Goal: Task Accomplishment & Management: Complete application form

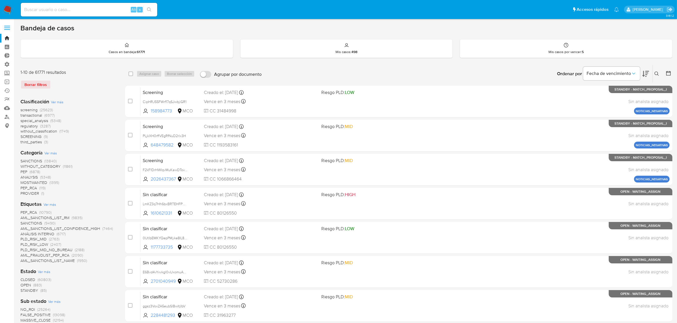
click at [5, 11] on img at bounding box center [8, 10] width 10 height 10
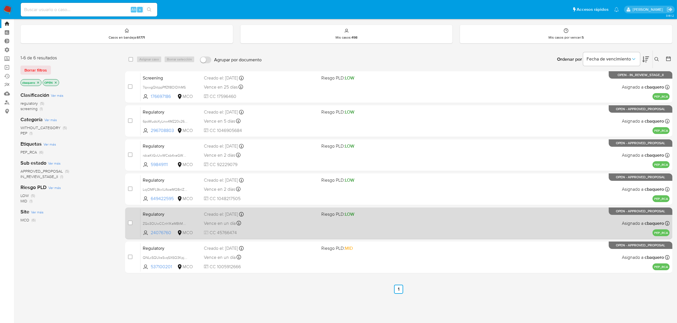
scroll to position [22, 0]
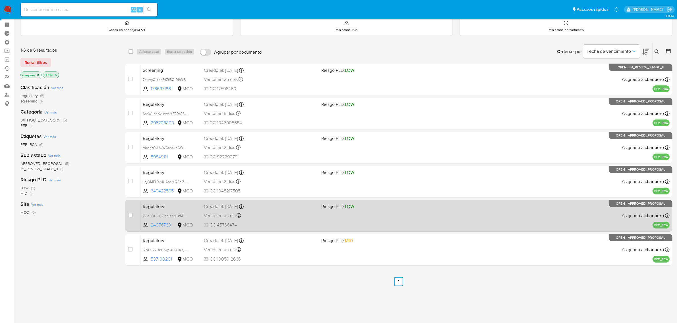
click at [280, 221] on div "Regulatory ZGo3OUwCCnh1KeMBtMQV3FgE 24076760 MCO Riesgo PLD: LOW Creado el: 29/…" at bounding box center [404, 216] width 529 height 29
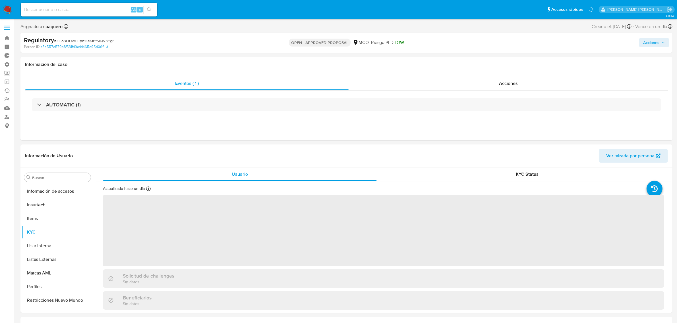
scroll to position [267, 0]
select select "10"
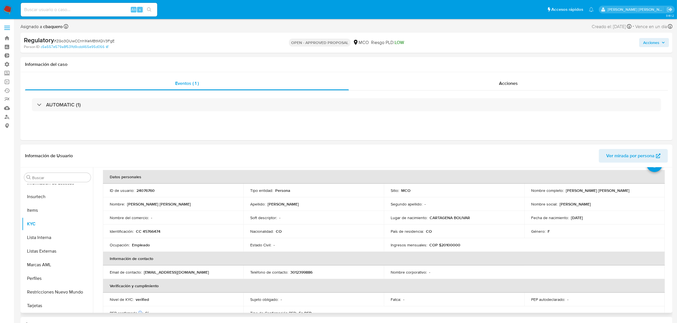
scroll to position [36, 0]
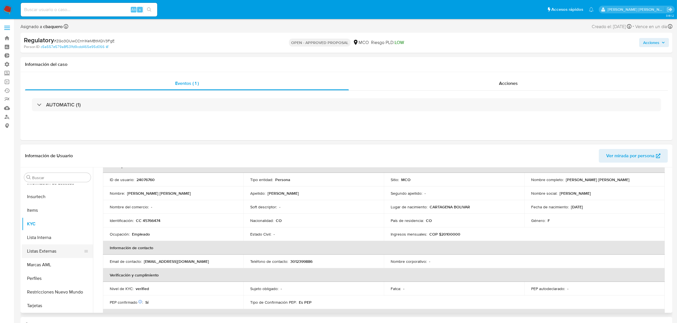
click at [39, 245] on button "Listas Externas" at bounding box center [55, 252] width 67 height 14
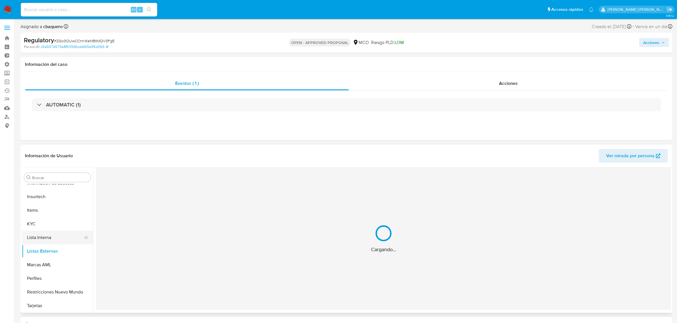
click at [34, 235] on button "Lista Interna" at bounding box center [55, 238] width 67 height 14
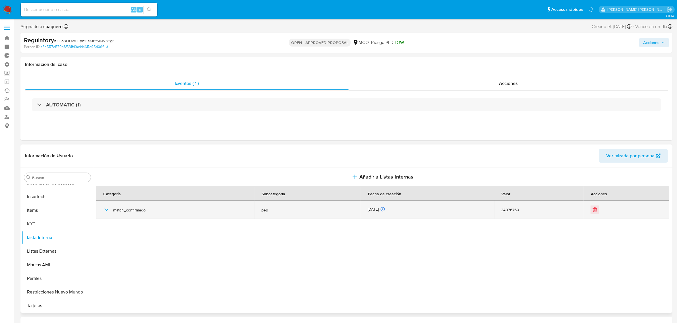
drag, startPoint x: 104, startPoint y: 211, endPoint x: 134, endPoint y: 208, distance: 29.4
click at [104, 211] on icon "button" at bounding box center [106, 210] width 7 height 7
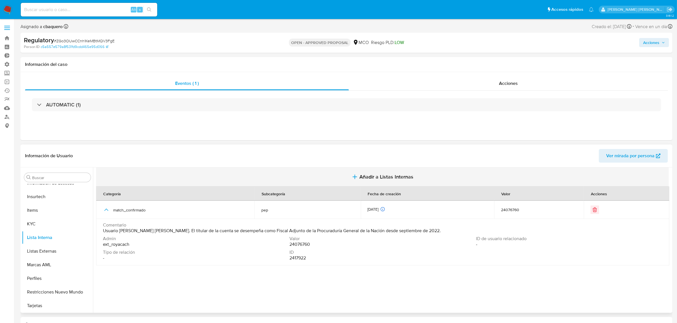
click at [381, 172] on button "Añadir a Listas Internas" at bounding box center [382, 177] width 573 height 19
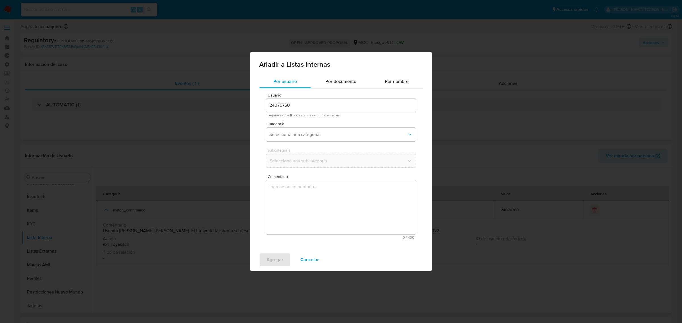
click at [294, 126] on div "Categoría Seleccioná una categoría" at bounding box center [341, 133] width 150 height 22
click at [295, 131] on button "Seleccioná una categoría" at bounding box center [341, 135] width 150 height 14
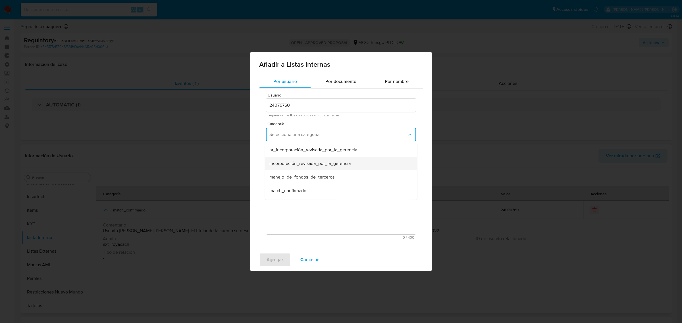
click at [299, 164] on span "incorporación_revisada_por_la_gerencia" at bounding box center [309, 164] width 81 height 6
click at [268, 167] on button "Seleccioná una subcategoría" at bounding box center [341, 161] width 150 height 14
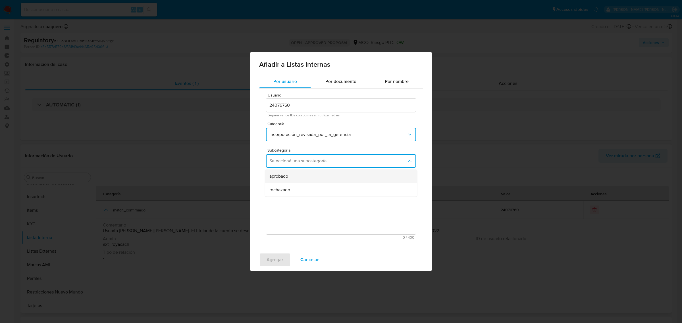
click at [279, 181] on div "aprobado" at bounding box center [339, 177] width 140 height 14
click at [290, 202] on textarea "Comentario" at bounding box center [341, 207] width 150 height 55
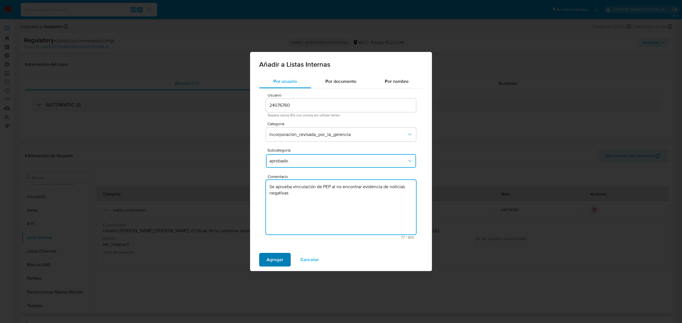
type textarea "Se aprueba vinculación de PEP al no encontrar evidencia de noticias negativas"
click at [279, 258] on span "Agregar" at bounding box center [275, 260] width 17 height 13
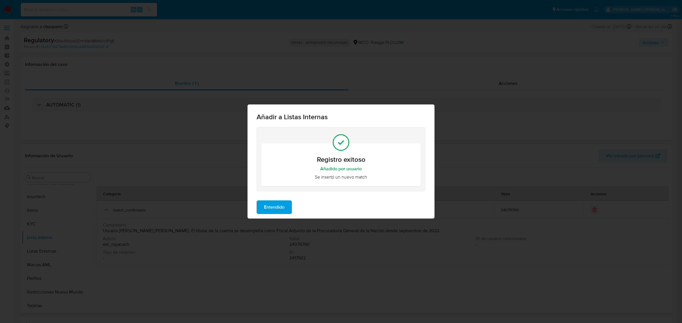
click at [280, 211] on span "Entendido" at bounding box center [274, 207] width 20 height 13
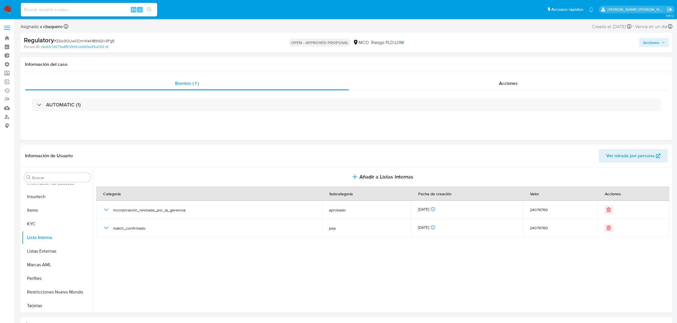
click at [651, 42] on span "Acciones" at bounding box center [651, 42] width 16 height 9
drag, startPoint x: 477, startPoint y: 63, endPoint x: 496, endPoint y: 61, distance: 19.4
click at [490, 63] on span "Resolución del caso" at bounding box center [492, 60] width 41 height 7
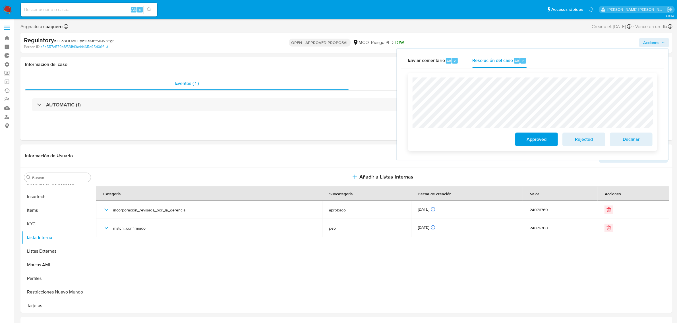
click at [524, 142] on span "Approved" at bounding box center [536, 139] width 28 height 13
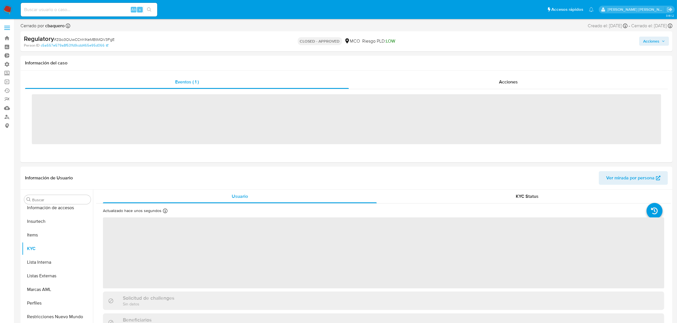
scroll to position [267, 0]
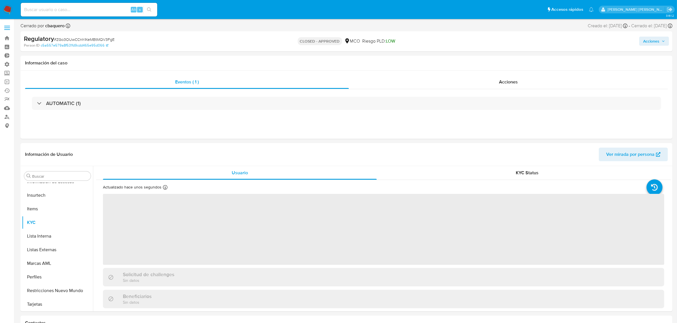
select select "10"
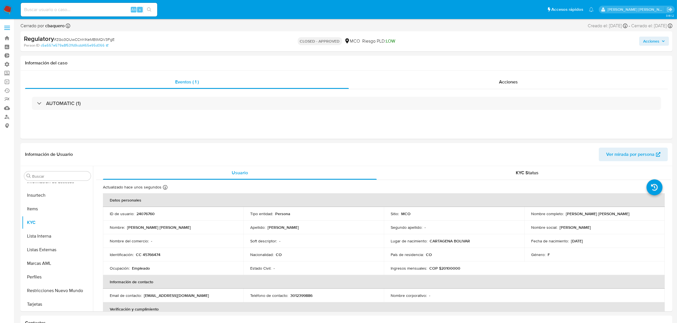
click at [6, 10] on img at bounding box center [8, 10] width 10 height 10
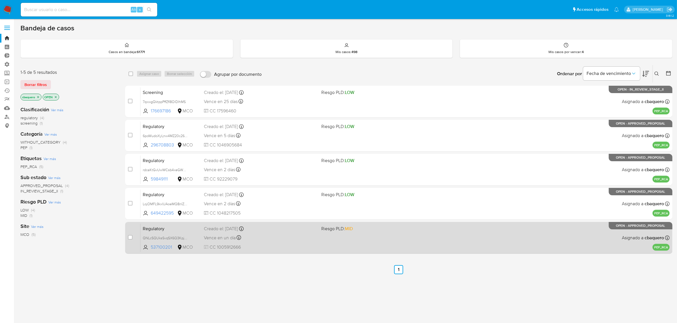
click at [276, 232] on div "Regulatory QNLcSQUksSvqSX6Q3KpjEIC5 537100201 MCO Riesgo PLD: MID Creado el: 29…" at bounding box center [404, 238] width 529 height 29
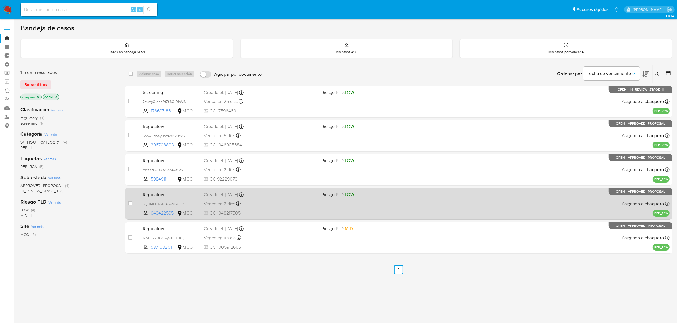
click at [276, 198] on div "Creado el: 30/09/2025 Creado el: 30/09/2025 09:42:44" at bounding box center [260, 195] width 113 height 6
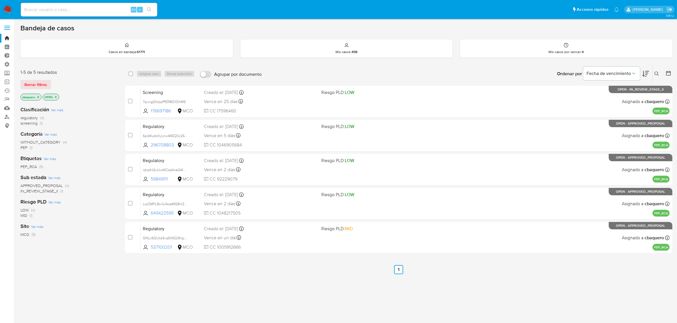
click at [8, 8] on img at bounding box center [8, 10] width 10 height 10
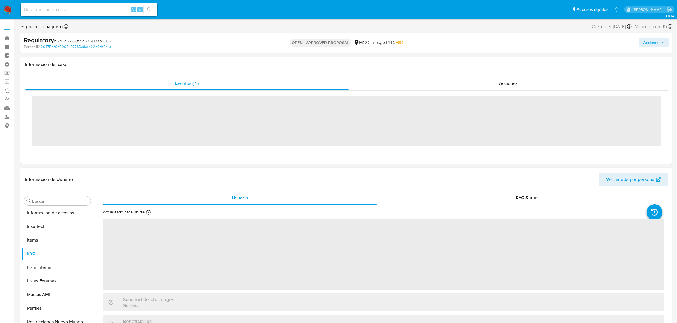
scroll to position [267, 0]
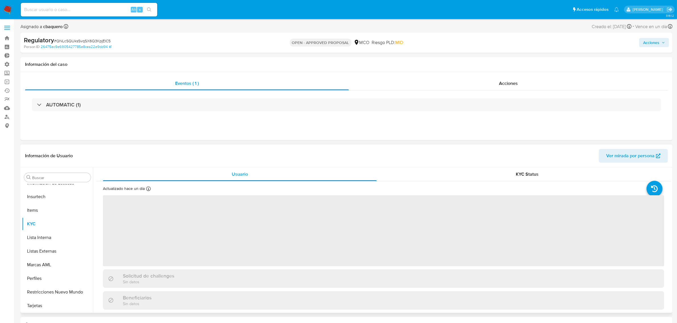
select select "10"
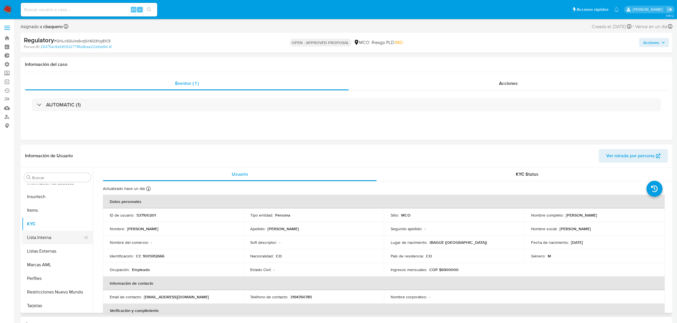
click at [44, 233] on button "Lista Interna" at bounding box center [55, 238] width 67 height 14
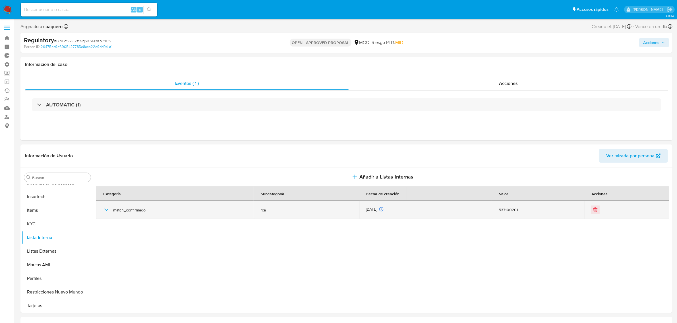
click at [103, 211] on icon "button" at bounding box center [106, 210] width 7 height 7
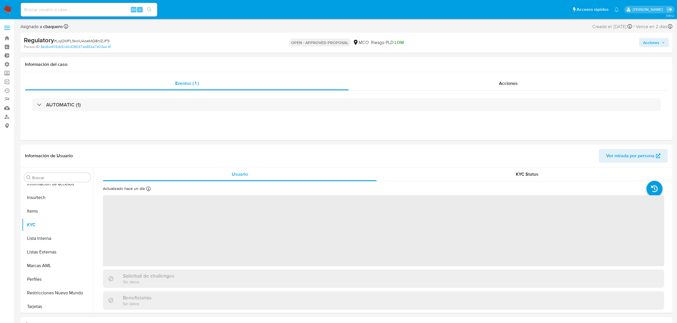
scroll to position [267, 0]
select select "10"
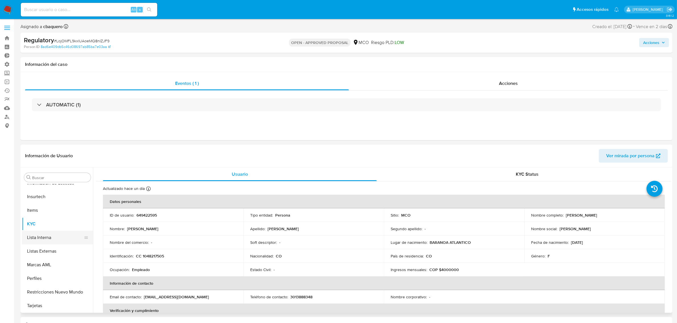
click at [38, 241] on button "Lista Interna" at bounding box center [55, 238] width 67 height 14
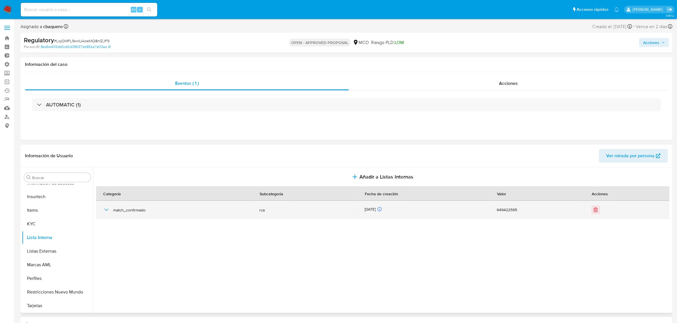
click at [107, 212] on icon "button" at bounding box center [106, 210] width 7 height 7
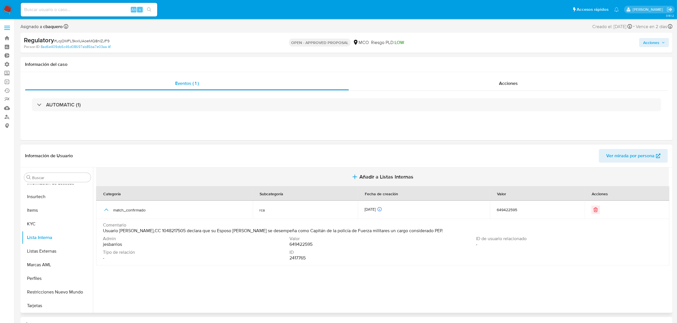
click at [390, 177] on span "Añadir a Listas Internas" at bounding box center [386, 177] width 54 height 6
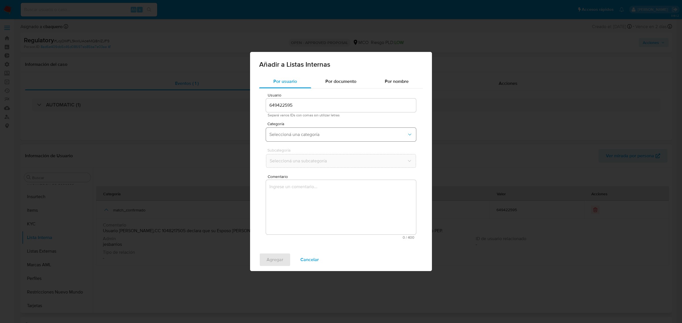
click at [296, 138] on button "Seleccioná una categoría" at bounding box center [341, 135] width 150 height 14
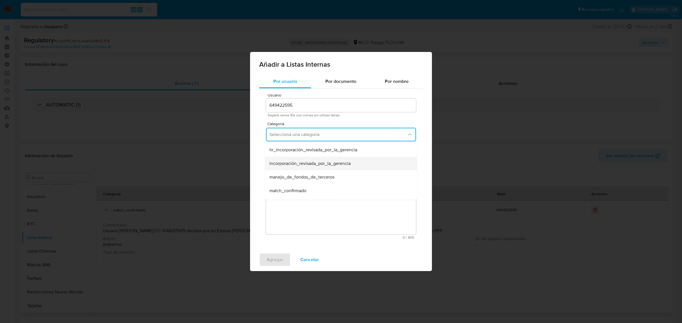
click at [314, 167] on div "incorporación_revisada_por_la_gerencia" at bounding box center [339, 164] width 140 height 14
click at [296, 168] on button "Seleccioná una subcategoría" at bounding box center [341, 161] width 150 height 14
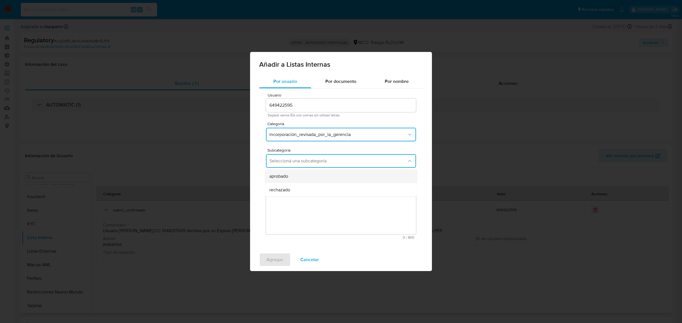
click at [292, 175] on div "aprobado" at bounding box center [339, 177] width 140 height 14
click at [308, 206] on textarea "Comentario" at bounding box center [341, 207] width 150 height 55
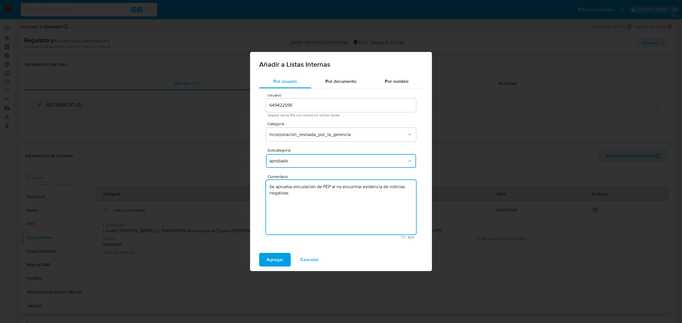
click at [323, 187] on textarea "Se aprueba vinculación de PEP al no encontrar evidencia de noticias negativas" at bounding box center [341, 207] width 150 height 55
click at [330, 187] on textarea "Se aprueba vinculación de RCA al no encontrar evidencia de noticias negativas" at bounding box center [341, 207] width 150 height 55
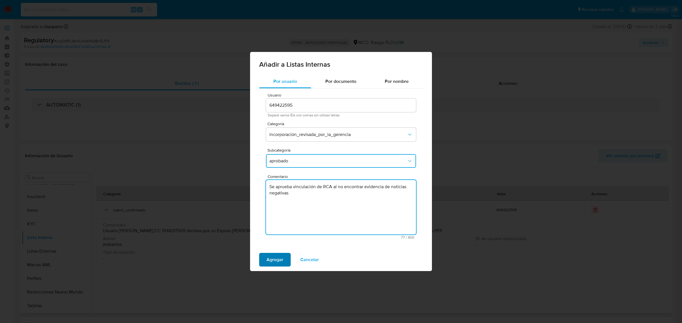
type textarea "Se aprueba vinculación de RCA al no encontrar evidencia de noticias negativas"
click at [277, 262] on span "Agregar" at bounding box center [275, 260] width 17 height 13
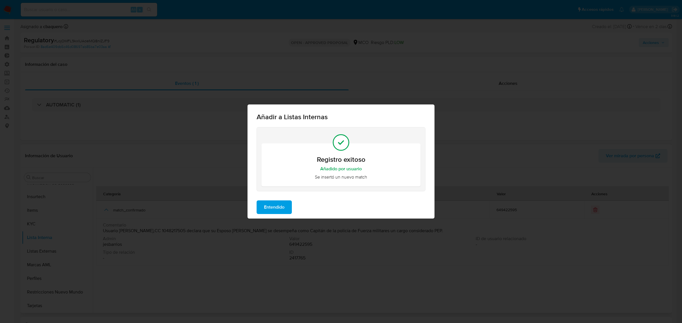
click at [260, 206] on button "Entendido" at bounding box center [274, 208] width 35 height 14
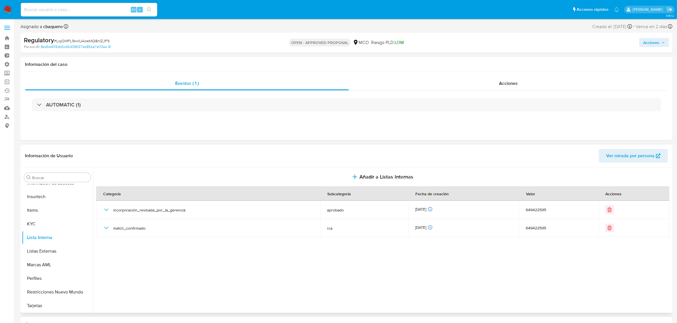
click at [652, 48] on div "Acciones" at bounding box center [561, 42] width 213 height 13
click at [648, 47] on span "Acciones" at bounding box center [651, 42] width 16 height 9
click at [505, 63] on span "Resolución del caso" at bounding box center [492, 60] width 41 height 7
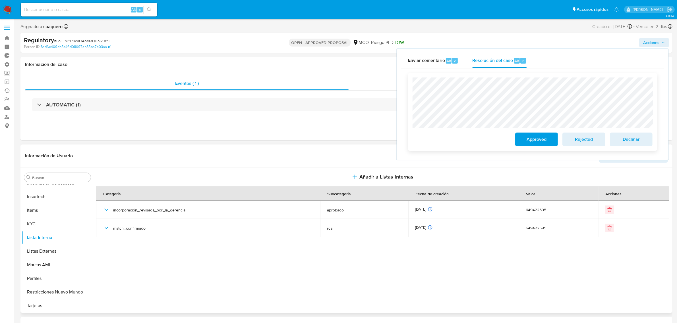
click at [538, 134] on span "Approved" at bounding box center [536, 139] width 28 height 13
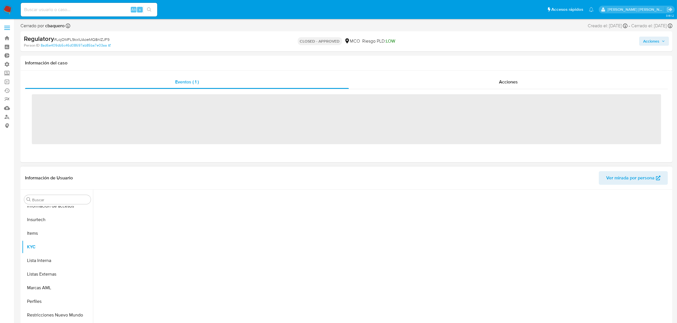
scroll to position [267, 0]
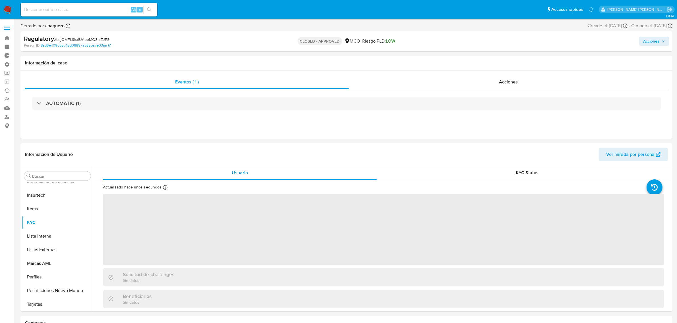
select select "10"
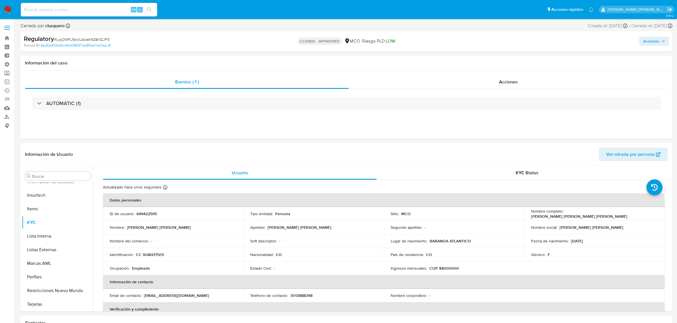
click at [642, 39] on button "Acciones" at bounding box center [654, 41] width 30 height 9
click at [503, 57] on span "Resolución del caso" at bounding box center [492, 59] width 41 height 7
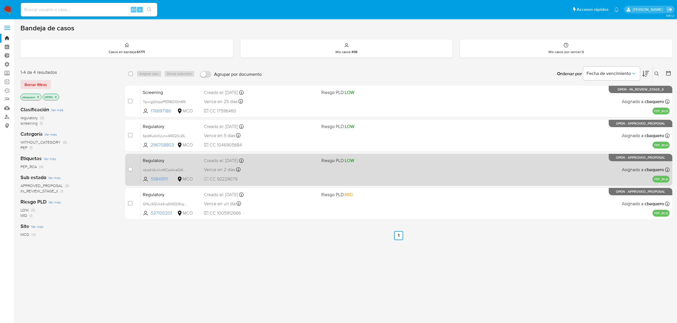
click at [282, 173] on div "Vence en 2 días Vence el [DATE] 14:43:18" at bounding box center [260, 170] width 113 height 8
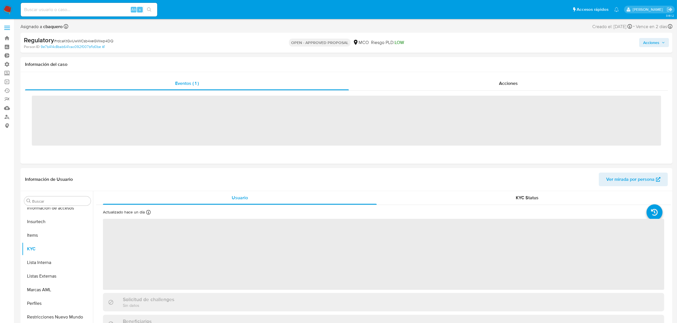
scroll to position [267, 0]
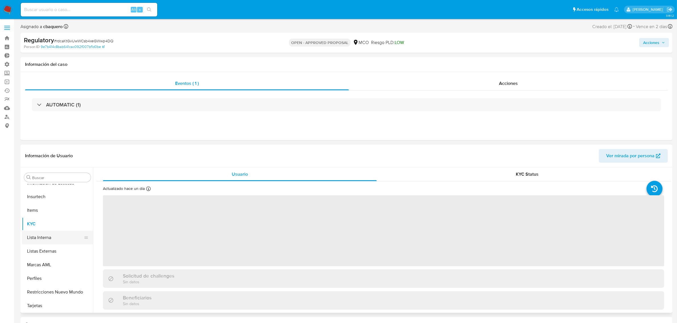
select select "10"
click at [44, 242] on button "Lista Interna" at bounding box center [55, 238] width 67 height 14
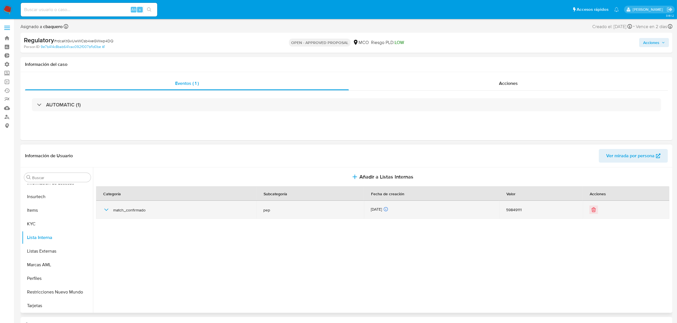
click at [110, 211] on div "match_confirmado" at bounding box center [176, 210] width 147 height 18
click at [109, 210] on icon "button" at bounding box center [106, 210] width 7 height 7
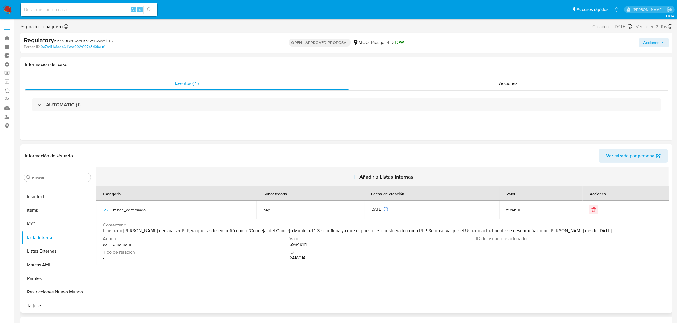
click at [370, 182] on button "Añadir a Listas Internas" at bounding box center [382, 177] width 573 height 19
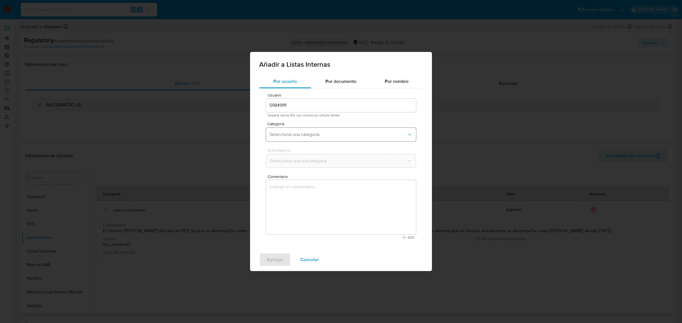
click at [297, 137] on span "Seleccioná una categoría" at bounding box center [338, 135] width 138 height 6
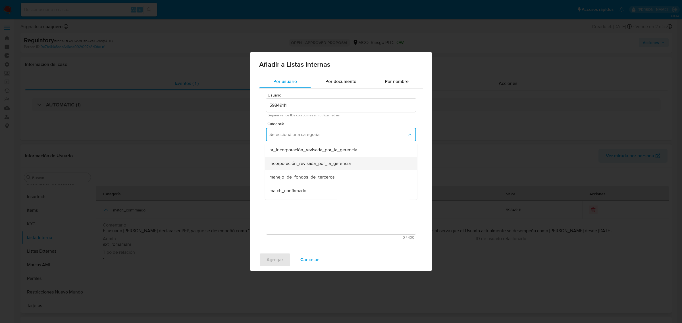
click at [286, 166] on span "incorporación_revisada_por_la_gerencia" at bounding box center [309, 164] width 81 height 6
click at [282, 165] on button "Seleccioná una subcategoría" at bounding box center [341, 161] width 150 height 14
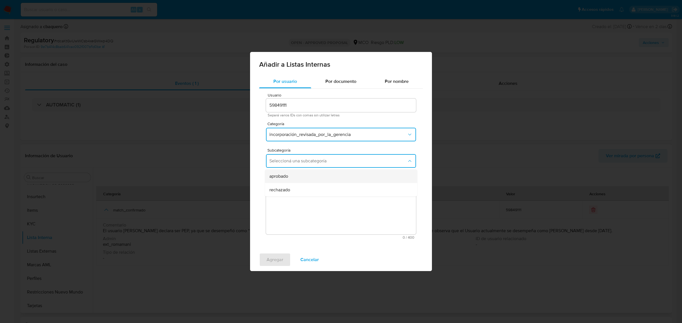
click at [287, 171] on div "aprobado" at bounding box center [339, 177] width 140 height 14
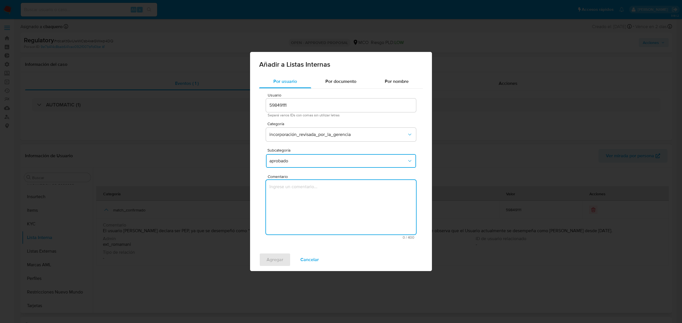
click at [299, 200] on textarea "Comentario" at bounding box center [341, 207] width 150 height 55
click at [323, 188] on textarea "Se aprueba vinculación de RCA al no encontrar evidencia de noticias negativas" at bounding box center [341, 207] width 150 height 55
click at [323, 188] on textarea "Se aprueba vinculación de PEP al no encontrar evidencia de noticias negativas" at bounding box center [341, 207] width 150 height 55
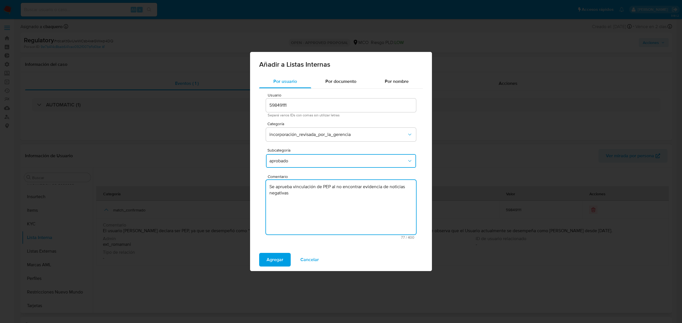
click at [323, 188] on textarea "Se aprueba vinculación de PEP al no encontrar evidencia de noticias negativas" at bounding box center [341, 207] width 150 height 55
type textarea "Se aprueba vinculación de PEP al no encontrar evidencia de noticias negativas"
click at [262, 265] on button "Agregar" at bounding box center [275, 260] width 32 height 14
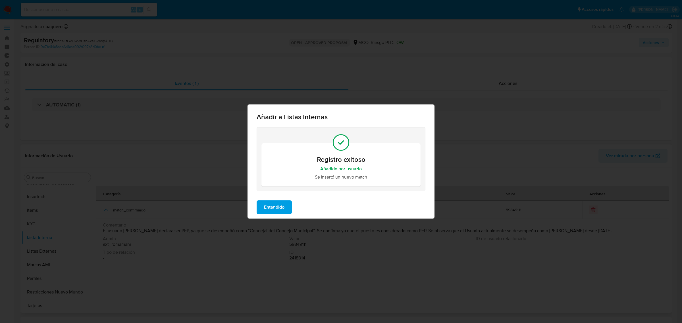
click at [272, 205] on span "Entendido" at bounding box center [274, 207] width 20 height 13
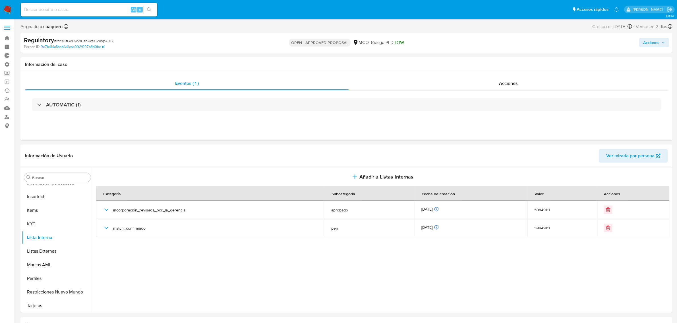
drag, startPoint x: 657, startPoint y: 45, endPoint x: 607, endPoint y: 48, distance: 50.1
click at [657, 45] on span "Acciones" at bounding box center [651, 42] width 16 height 9
click at [477, 65] on div "Resolución del caso Alt r" at bounding box center [499, 60] width 54 height 15
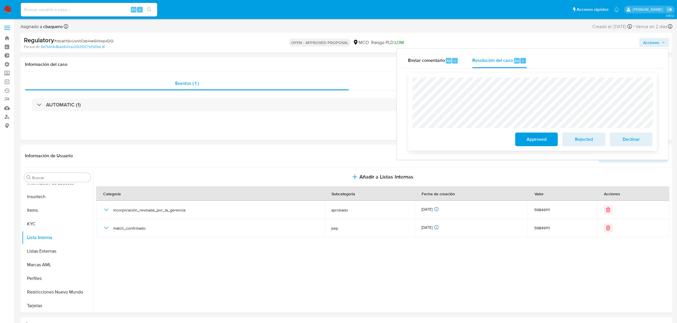
click at [520, 140] on button "Approved" at bounding box center [536, 140] width 43 height 14
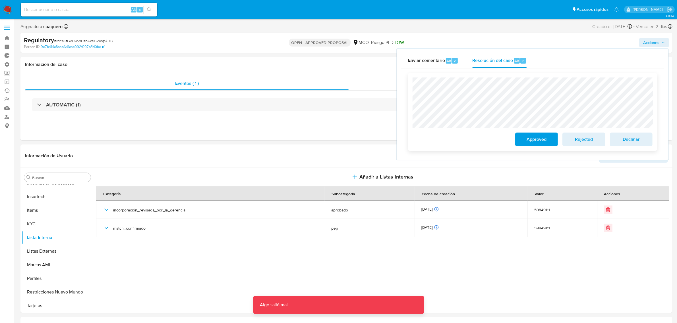
click at [525, 141] on span "Approved" at bounding box center [536, 139] width 28 height 13
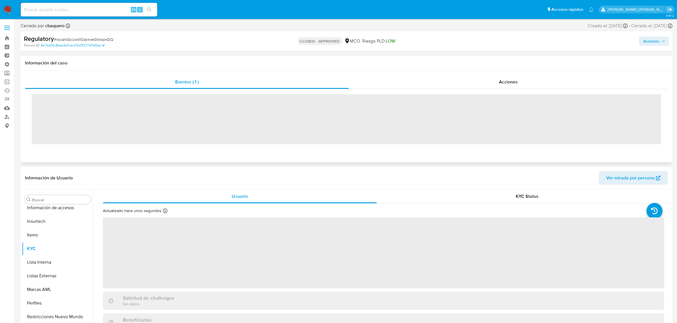
scroll to position [267, 0]
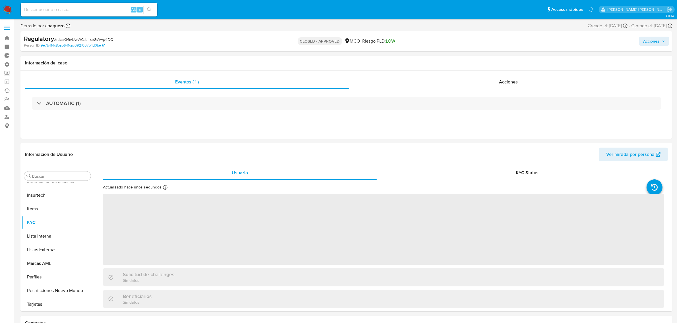
select select "10"
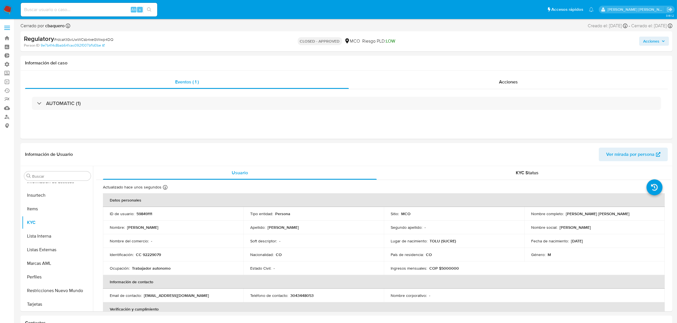
click at [11, 8] on img at bounding box center [8, 10] width 10 height 10
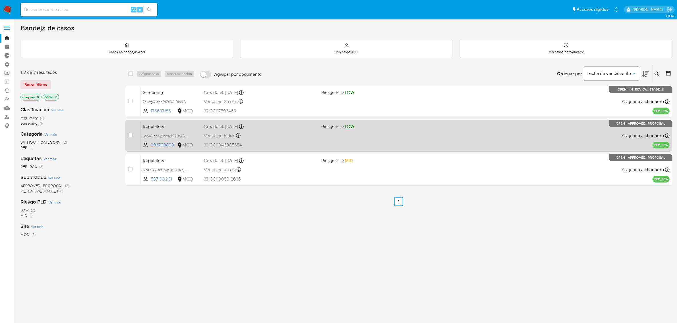
click at [288, 143] on span "CC 1046905684" at bounding box center [260, 145] width 113 height 6
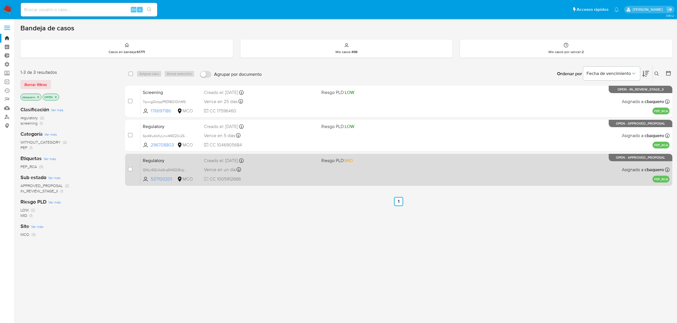
click at [288, 169] on div "Vence en un día Vence el 02/10/2025 16:03:03" at bounding box center [260, 170] width 113 height 8
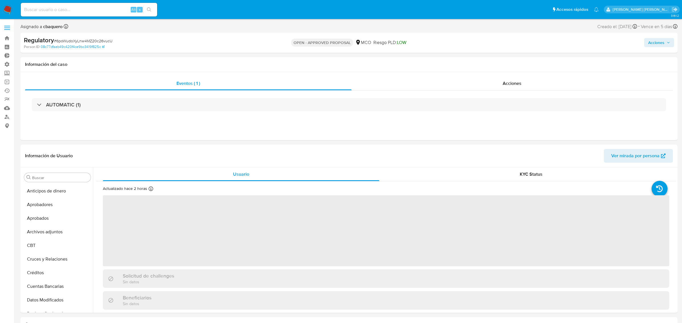
select select "10"
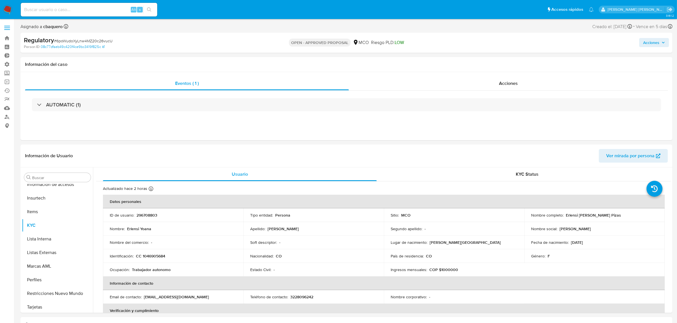
scroll to position [267, 0]
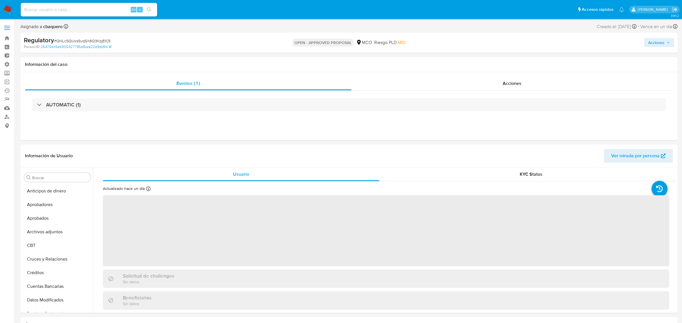
select select "10"
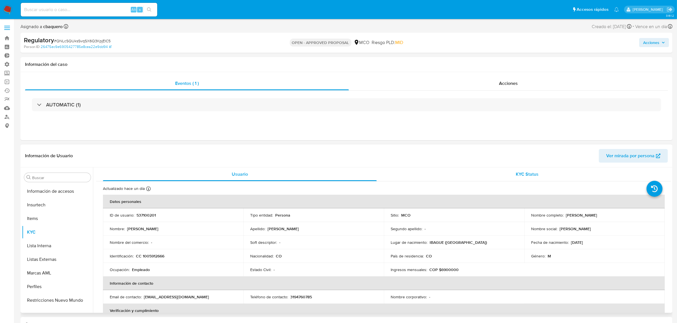
scroll to position [267, 0]
drag, startPoint x: 613, startPoint y: 212, endPoint x: 565, endPoint y: 218, distance: 49.2
click at [565, 218] on td "Nombre completo : [PERSON_NAME]" at bounding box center [594, 216] width 140 height 14
copy p "[PERSON_NAME]"
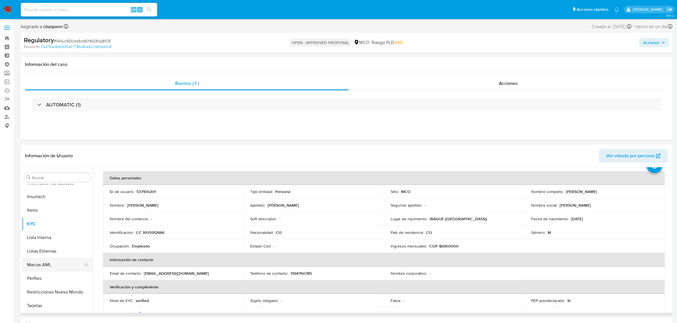
scroll to position [36, 0]
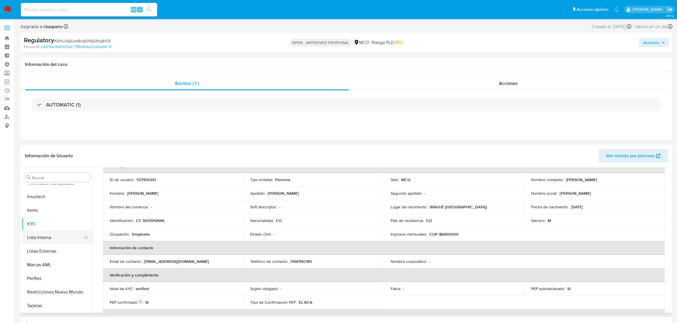
click at [28, 240] on button "Lista Interna" at bounding box center [55, 238] width 67 height 14
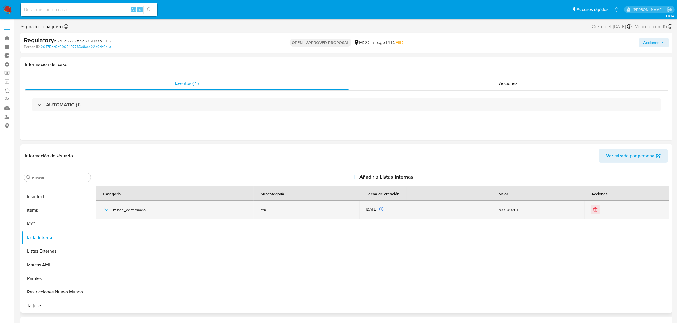
click at [100, 207] on td "match_confirmado" at bounding box center [174, 210] width 157 height 18
click at [101, 208] on td "match_confirmado" at bounding box center [174, 210] width 157 height 18
click at [104, 210] on icon "button" at bounding box center [106, 210] width 7 height 7
